Goal: Navigation & Orientation: Find specific page/section

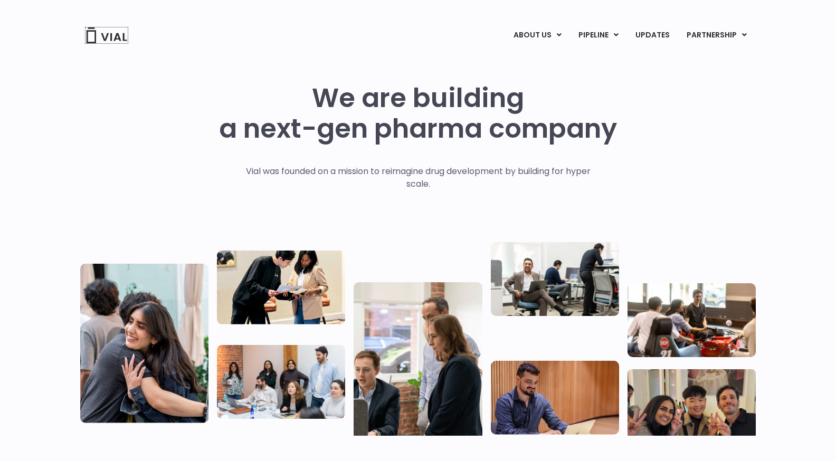
click at [101, 33] on img at bounding box center [107, 35] width 42 height 16
